Goal: Find contact information: Find contact information

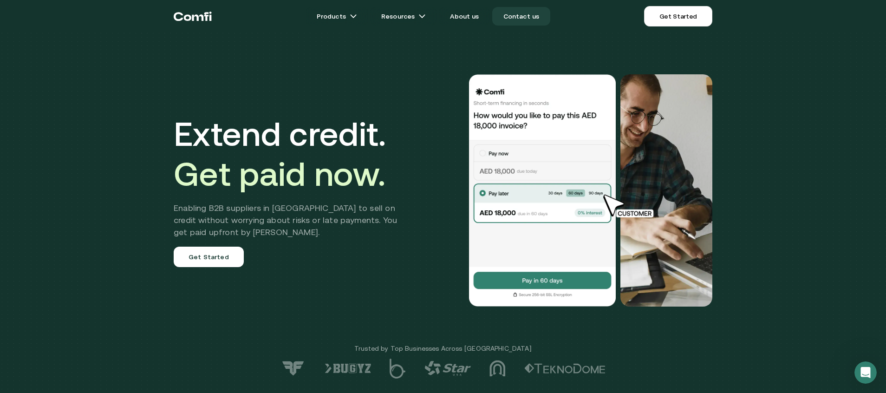
click at [499, 15] on link "Contact us" at bounding box center [521, 16] width 59 height 19
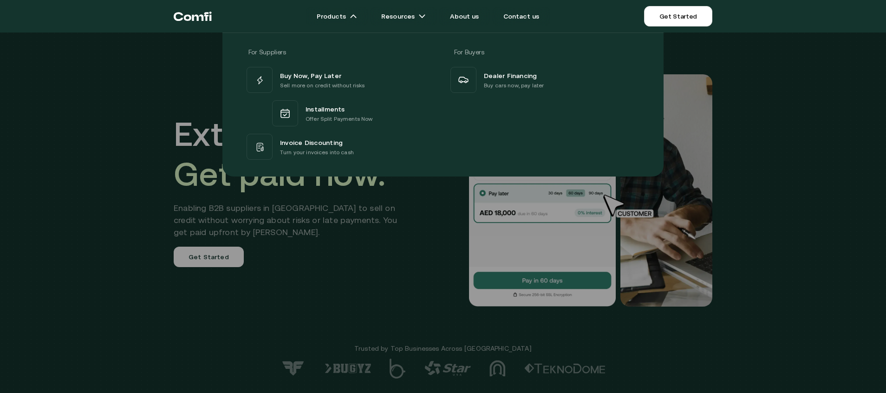
click at [377, 320] on div at bounding box center [443, 229] width 886 height 393
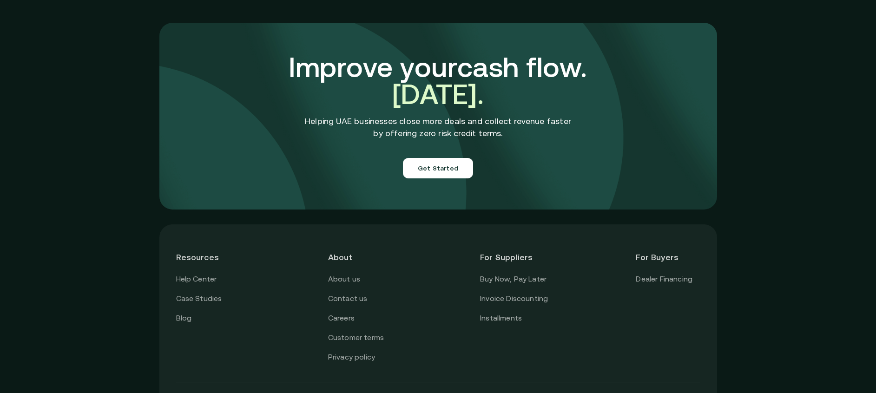
scroll to position [3287, 0]
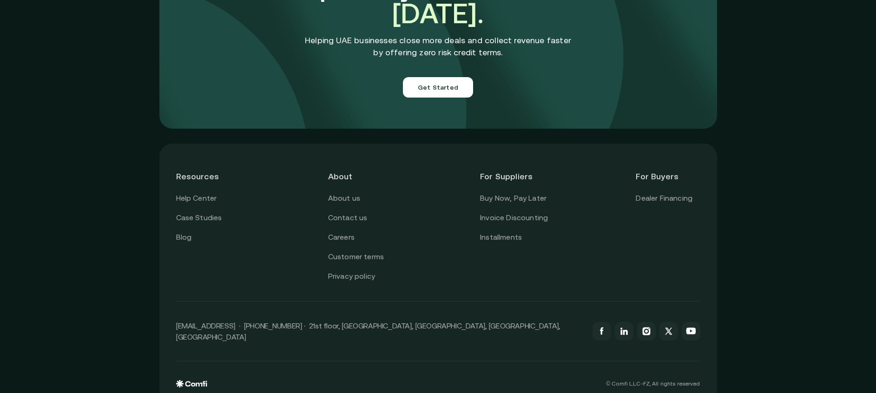
click at [356, 176] on header "About" at bounding box center [360, 176] width 64 height 32
click at [355, 192] on link "About us" at bounding box center [344, 198] width 32 height 12
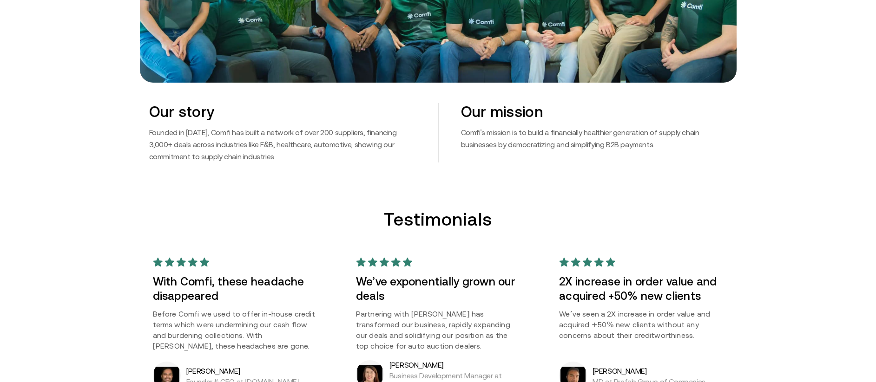
scroll to position [557, 0]
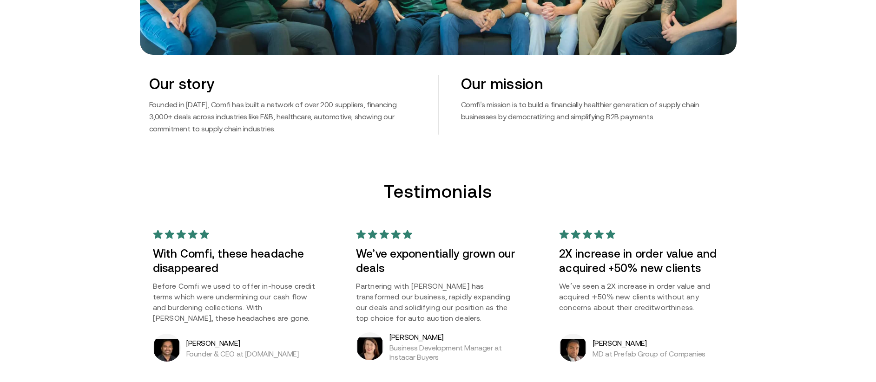
click at [714, 125] on div "Our mission Comfi's mission is to build a financially healthier generation of s…" at bounding box center [582, 104] width 289 height 59
